Goal: Contribute content

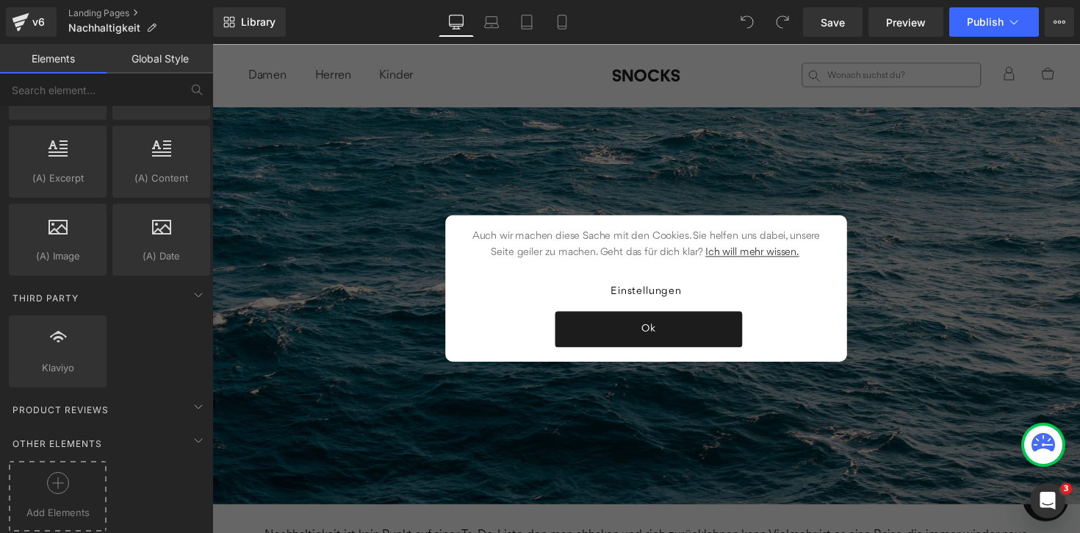
click at [59, 472] on icon at bounding box center [58, 483] width 22 height 22
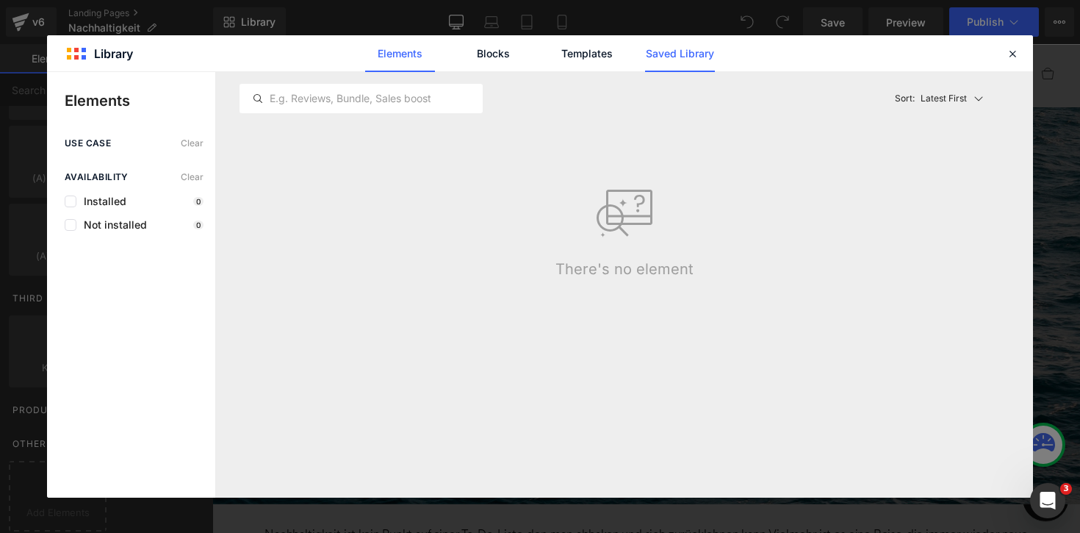
click at [650, 60] on link "Saved Library" at bounding box center [680, 53] width 70 height 37
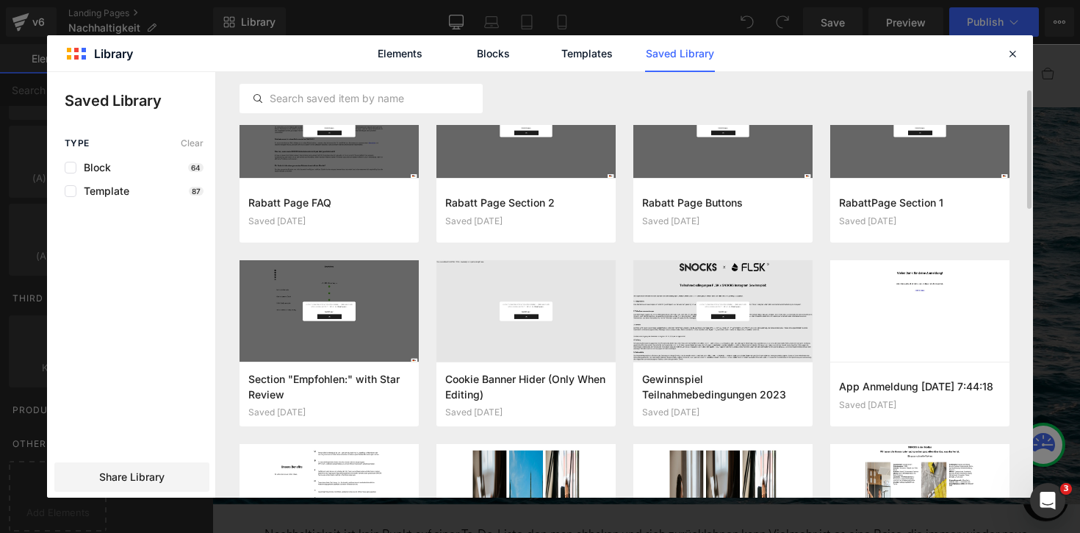
scroll to position [52, 0]
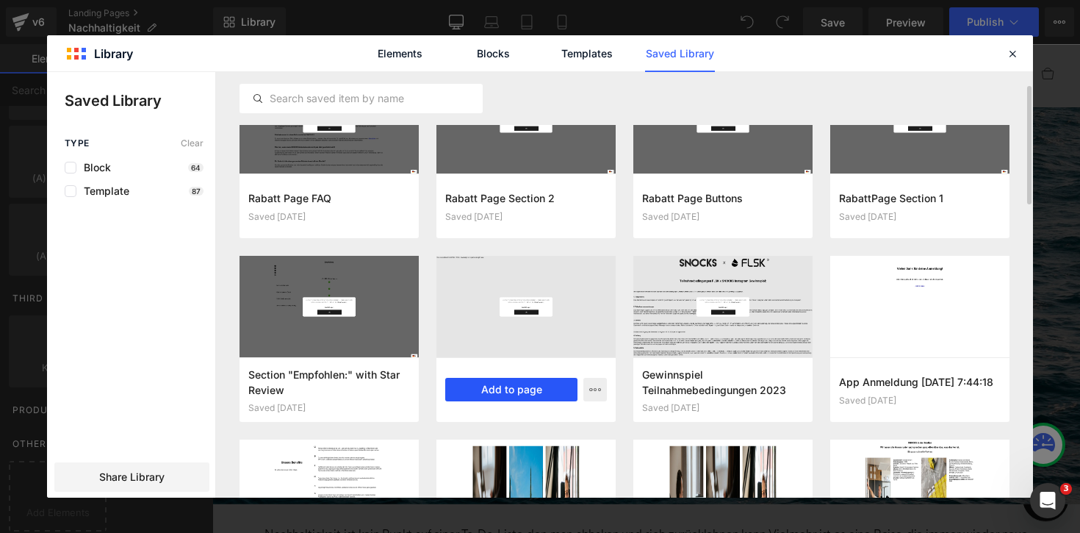
click at [496, 392] on button "Add to page" at bounding box center [511, 390] width 132 height 24
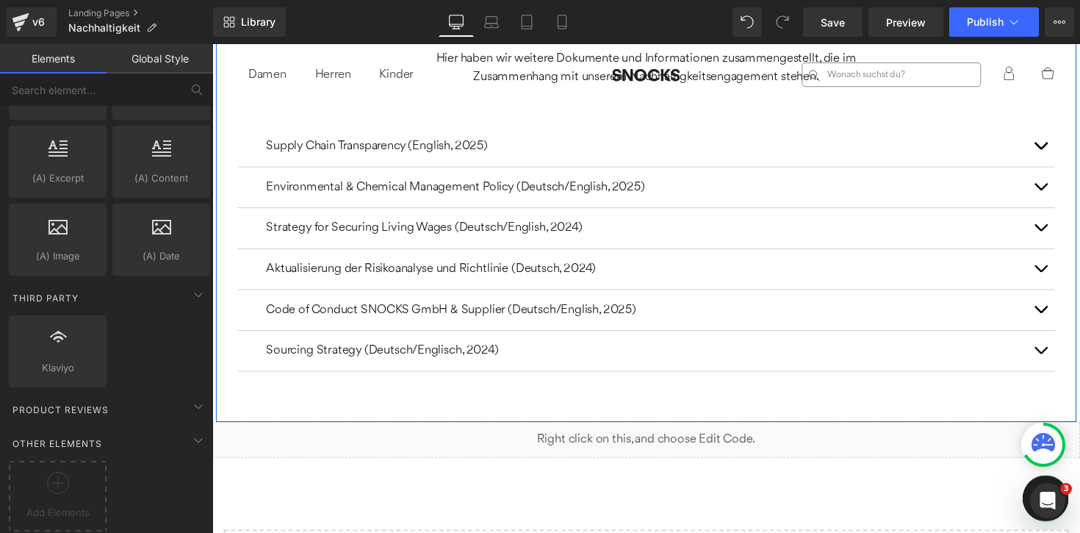
scroll to position [9481, 0]
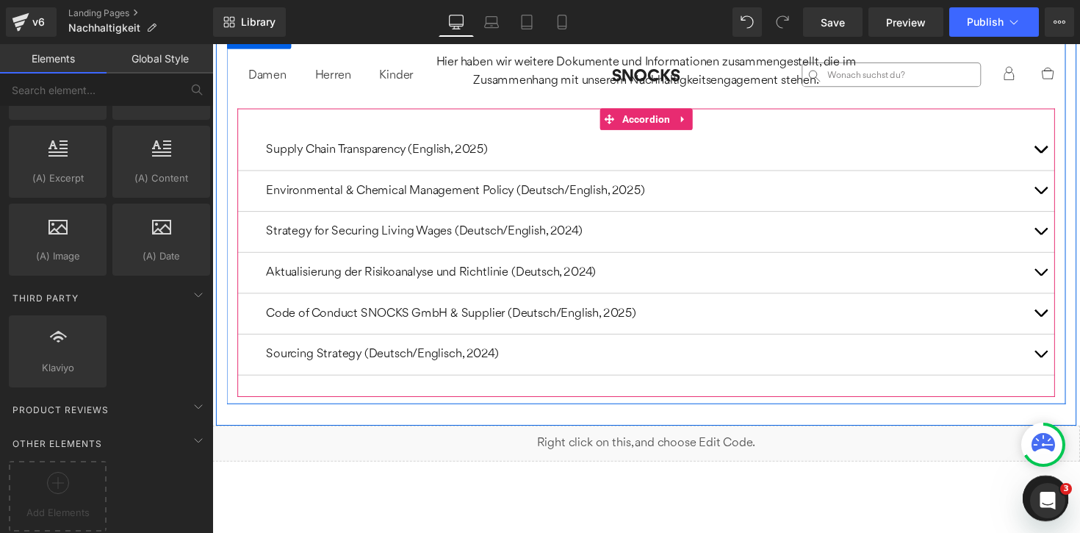
click at [1059, 258] on button "button" at bounding box center [1060, 278] width 29 height 41
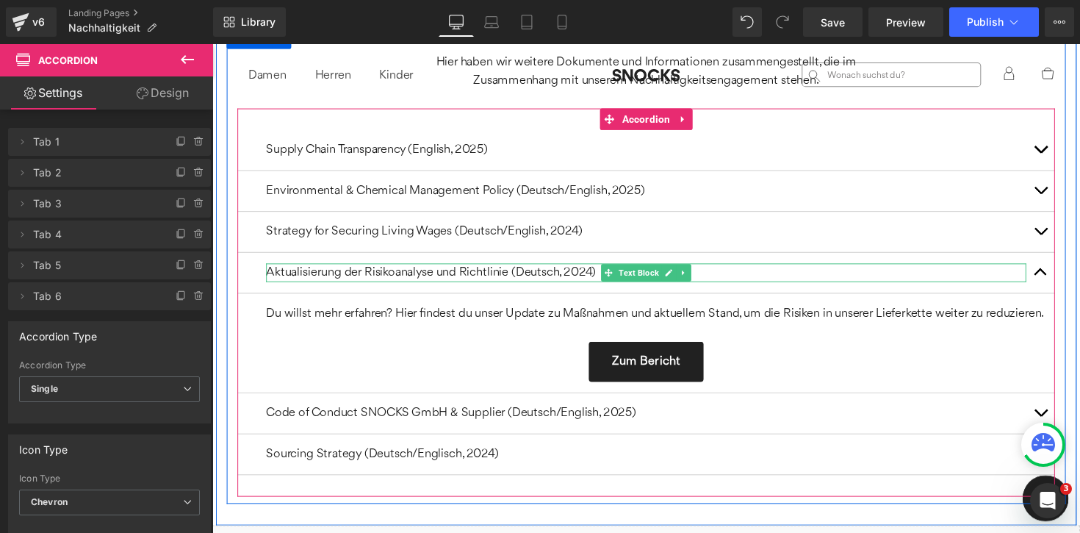
click at [544, 269] on p "Aktualisierung der Risikoanalyse und Richtlinie (Deutsch, 2024)" at bounding box center [656, 278] width 779 height 19
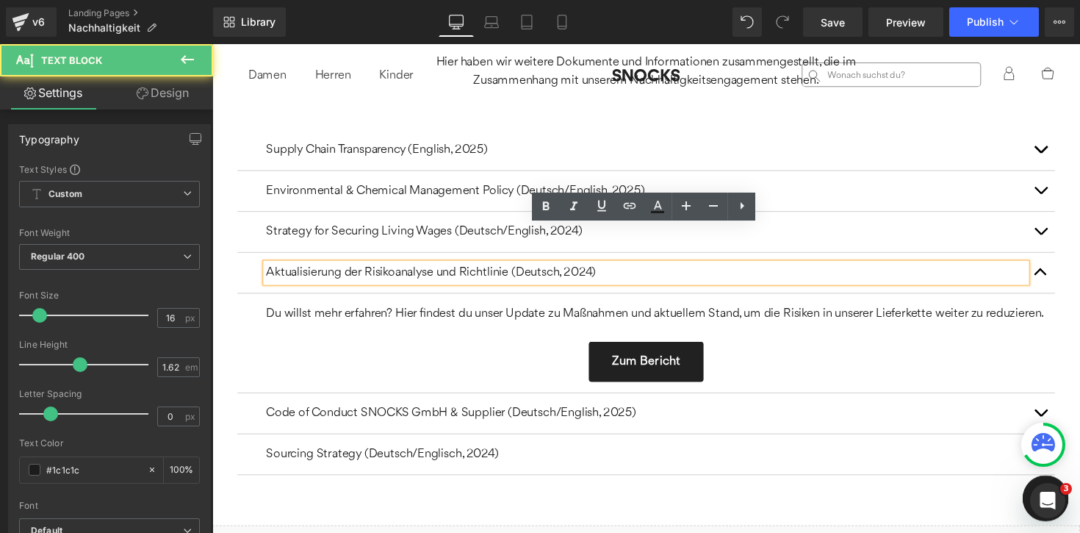
click at [334, 269] on p "Aktualisierung der Risikoanalyse und Richtlinie (Deutsch, 2024)" at bounding box center [656, 278] width 779 height 19
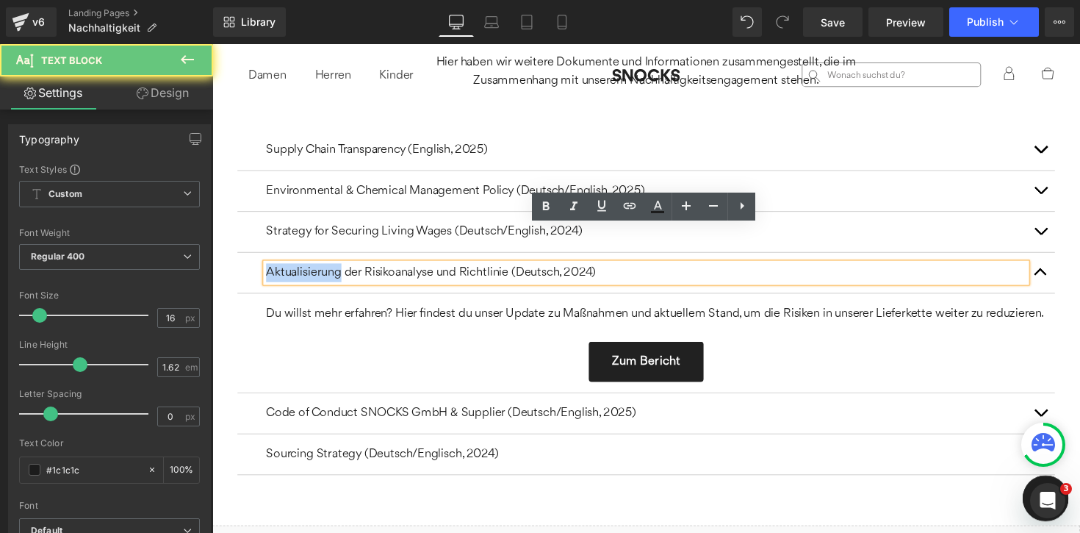
click at [334, 269] on p "Aktualisierung der Risikoanalyse und Richtlinie (Deutsch, 2024)" at bounding box center [656, 278] width 779 height 19
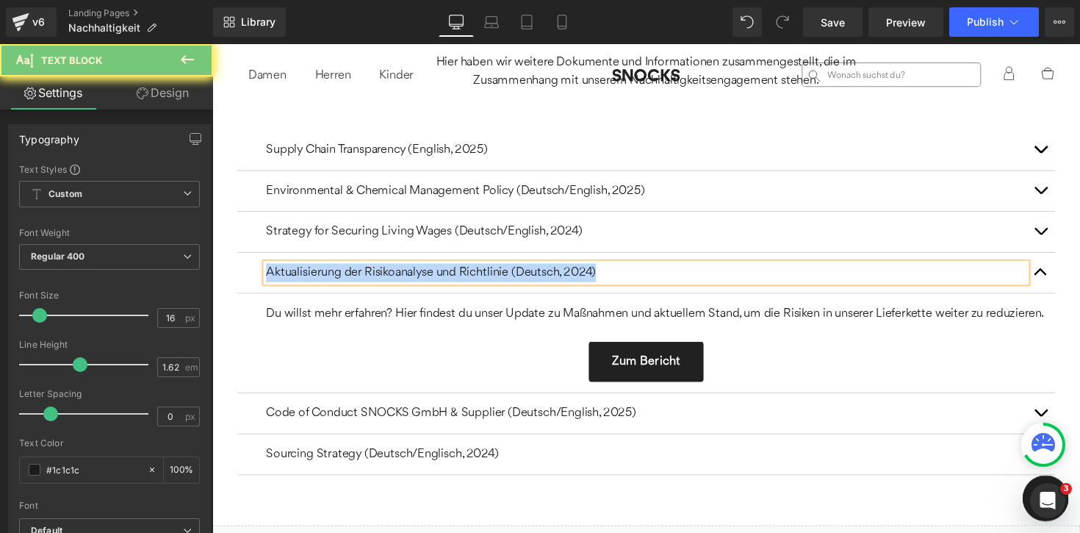
paste div
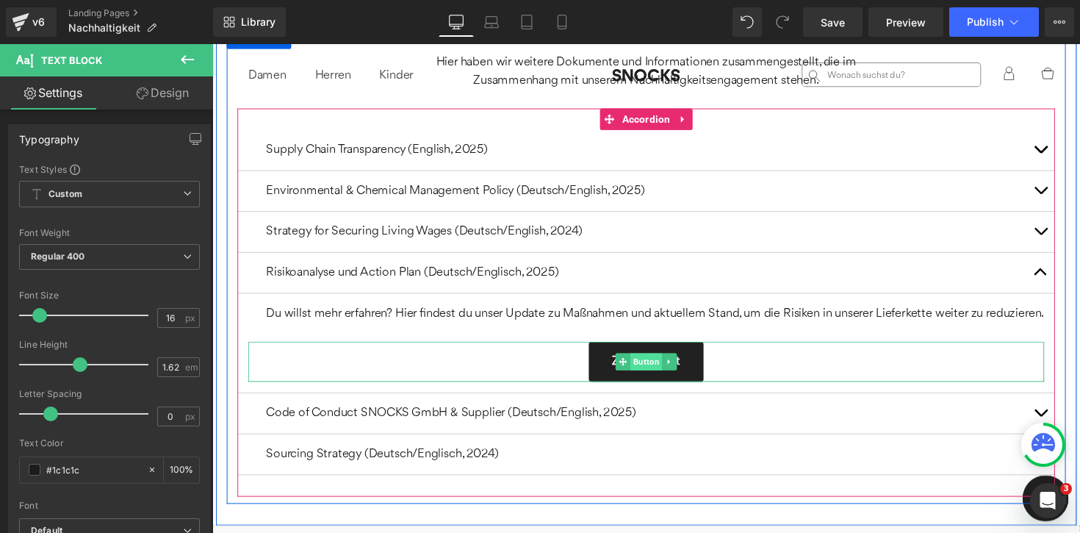
click at [651, 361] on span "Button" at bounding box center [657, 370] width 32 height 18
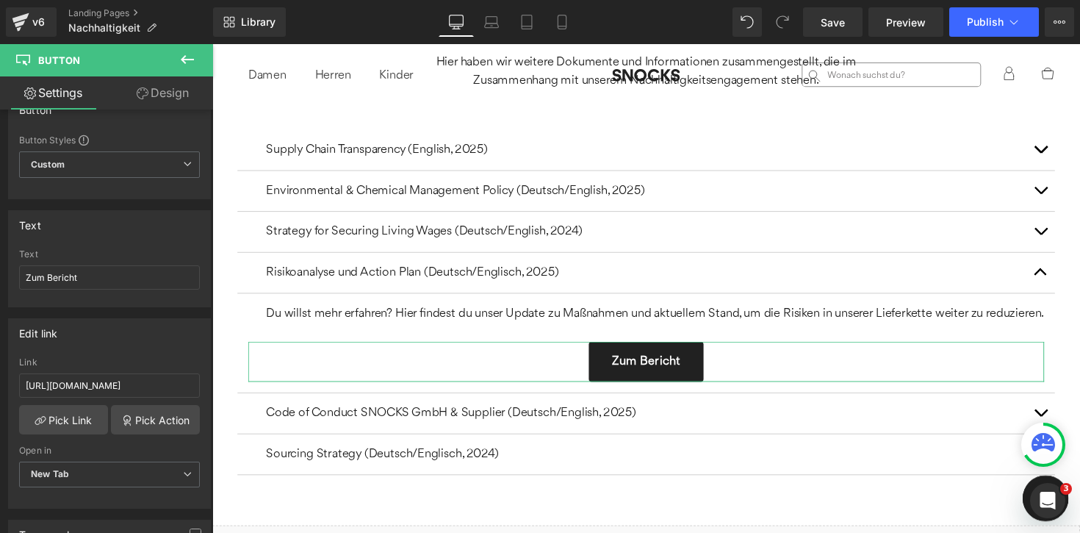
scroll to position [35, 0]
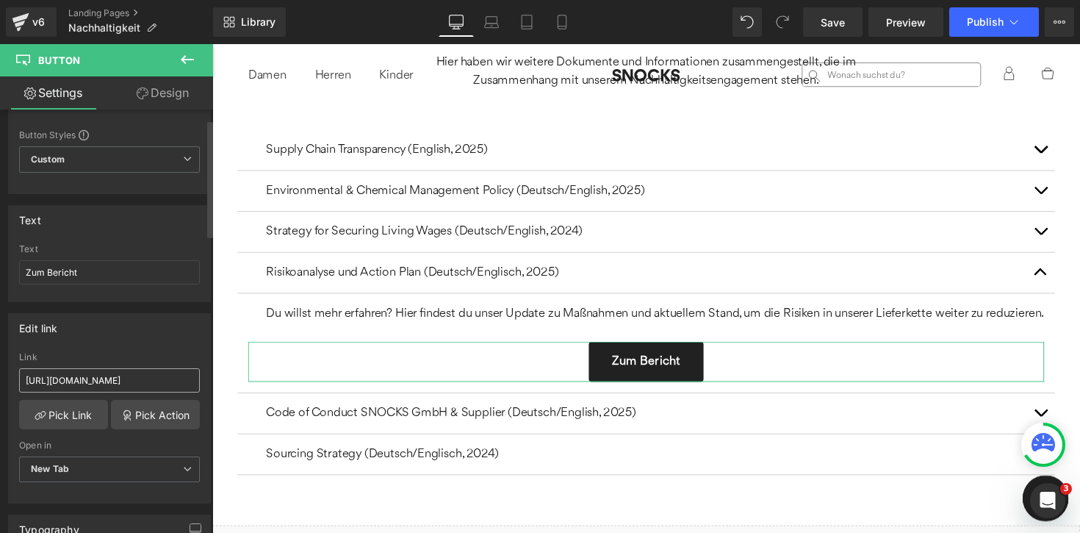
click at [109, 383] on input "[URL][DOMAIN_NAME]" at bounding box center [109, 380] width 181 height 24
type input "[URL][DOMAIN_NAME]"
click at [101, 337] on div "Edit link" at bounding box center [109, 328] width 201 height 28
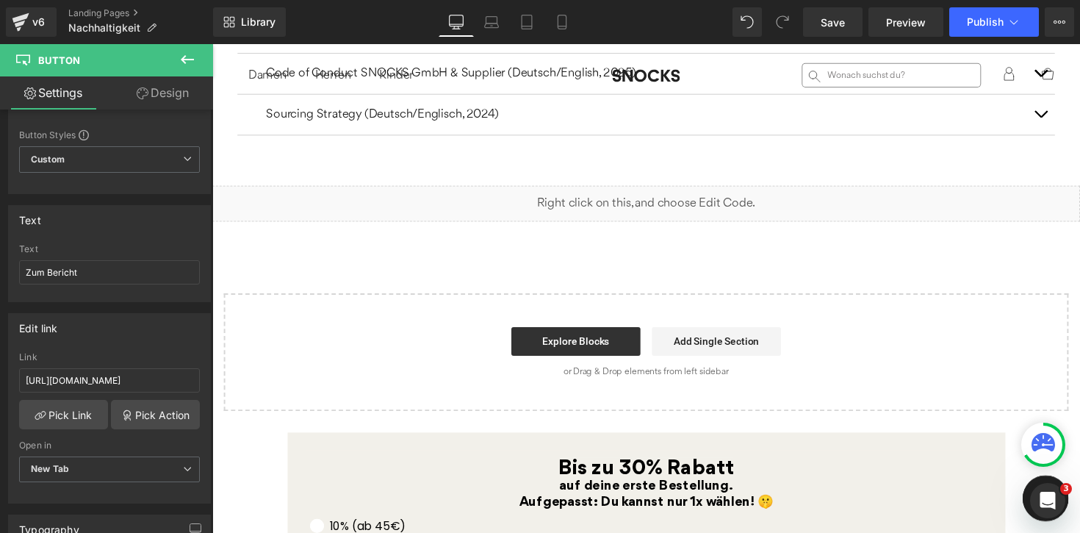
scroll to position [9828, 0]
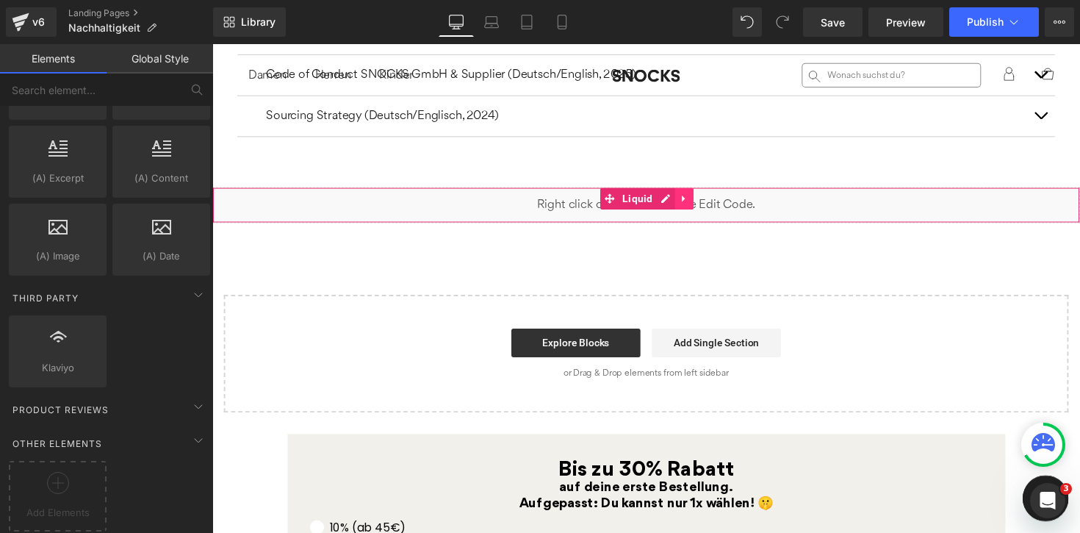
click at [695, 197] on icon at bounding box center [696, 202] width 10 height 11
click at [702, 197] on icon at bounding box center [705, 202] width 10 height 11
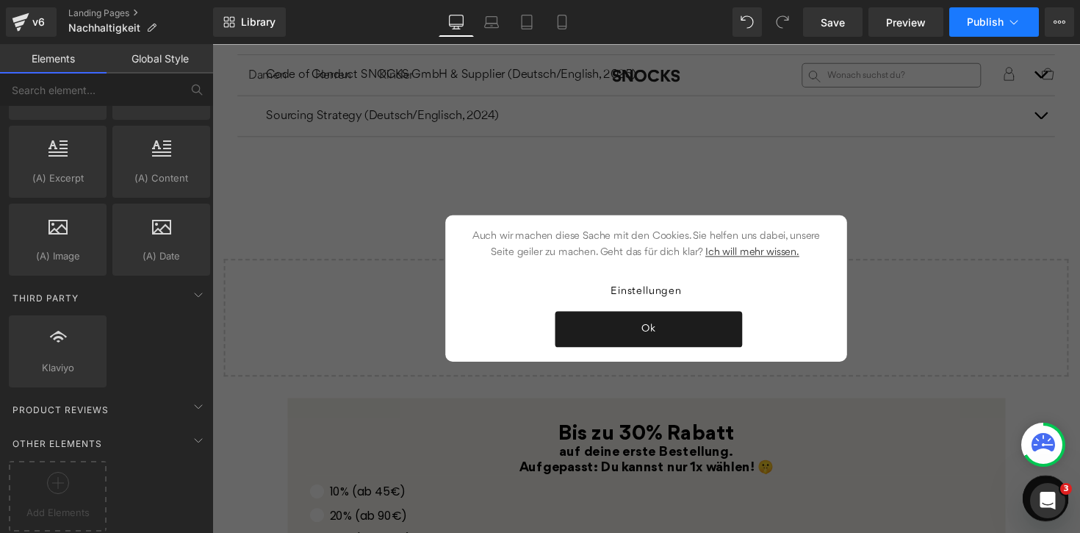
click at [993, 20] on span "Publish" at bounding box center [985, 22] width 37 height 12
